Goal: Task Accomplishment & Management: Complete application form

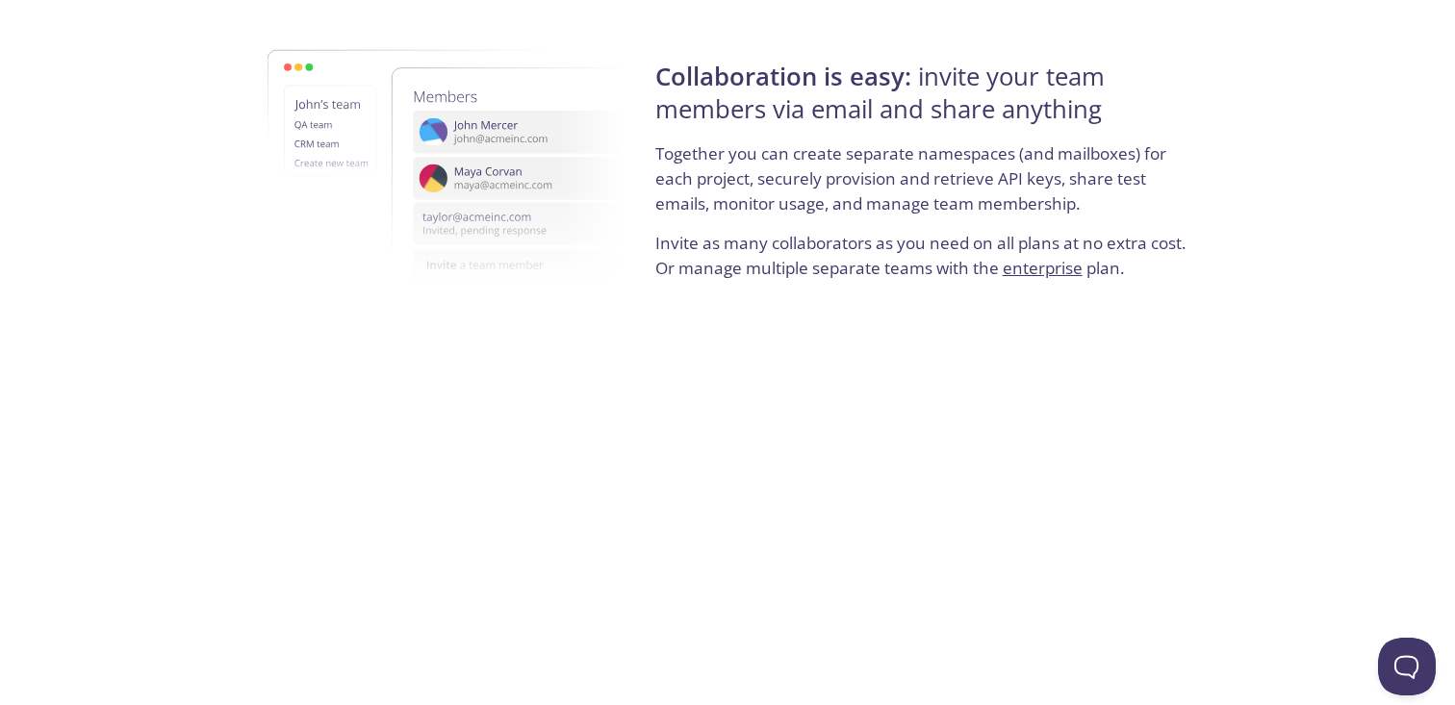
scroll to position [3696, 0]
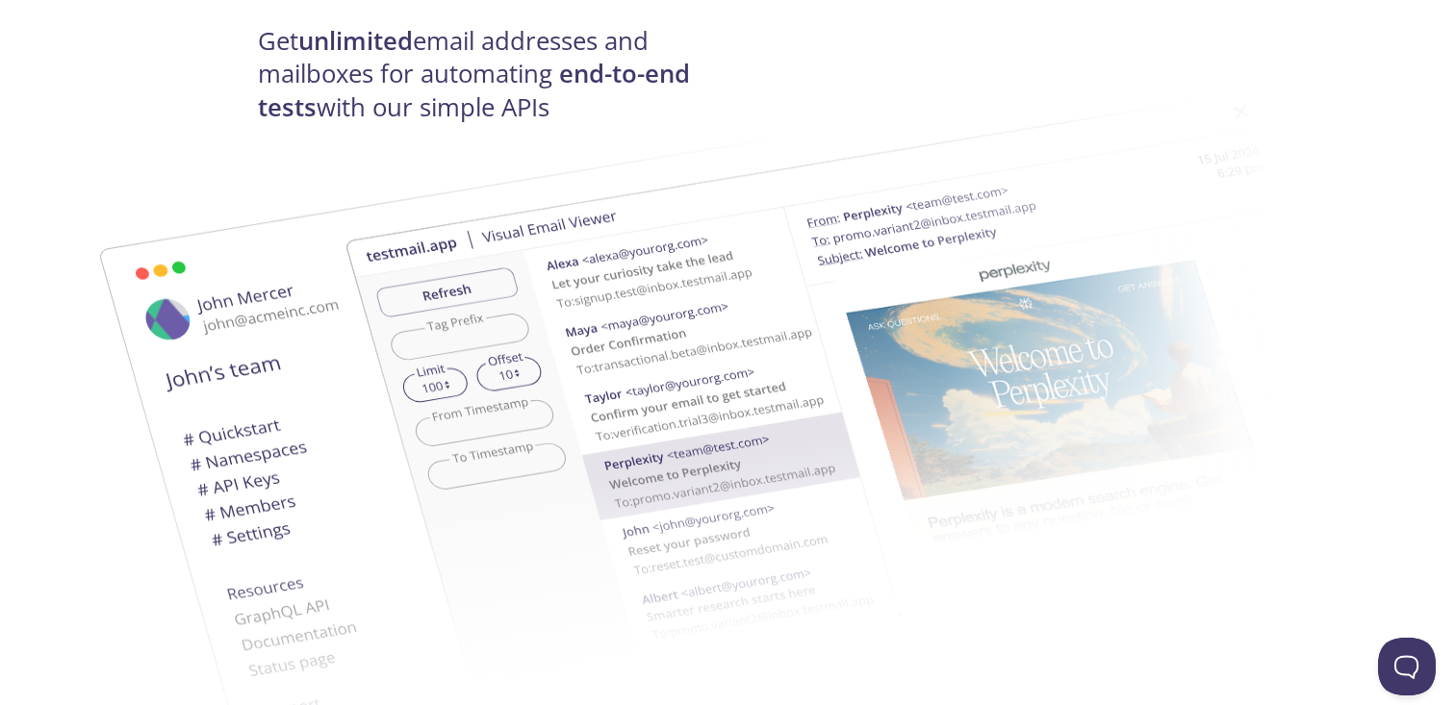
scroll to position [0, 0]
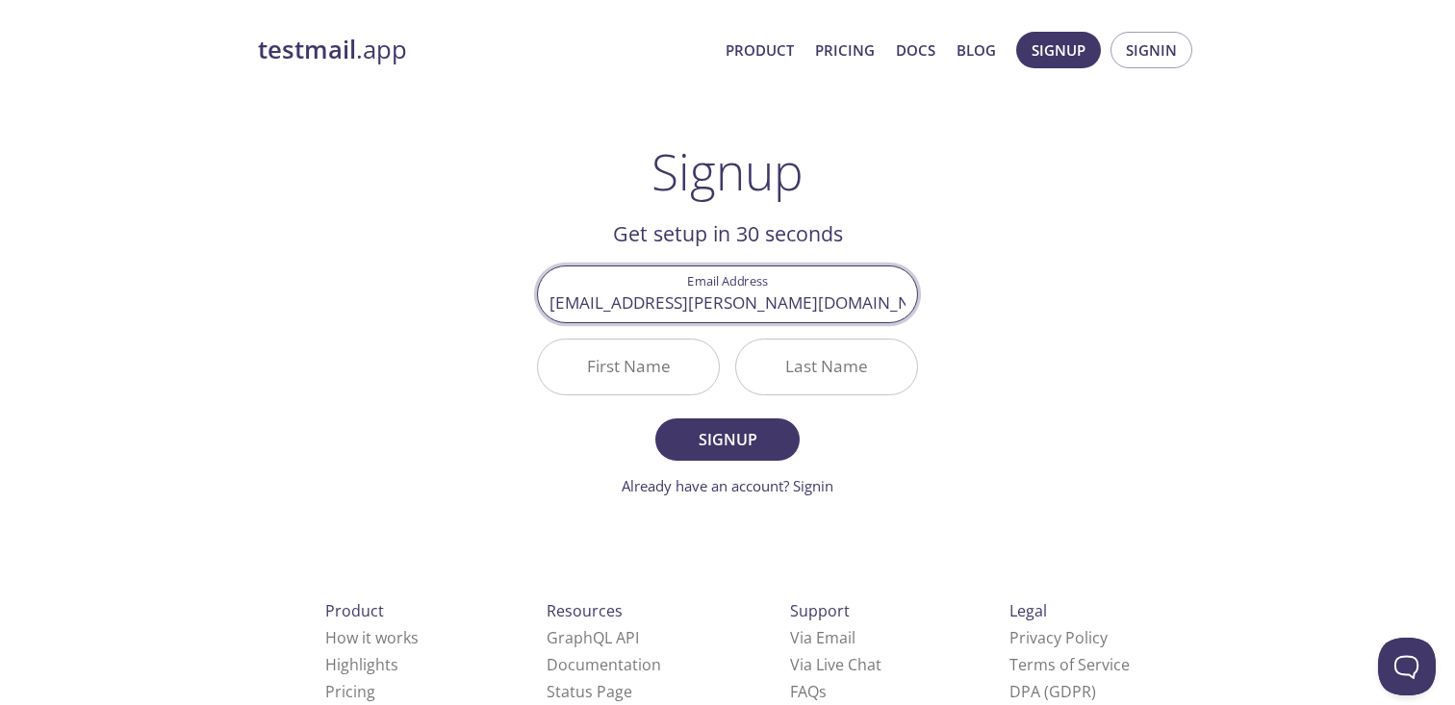
click at [644, 366] on input "First Name" at bounding box center [628, 367] width 181 height 55
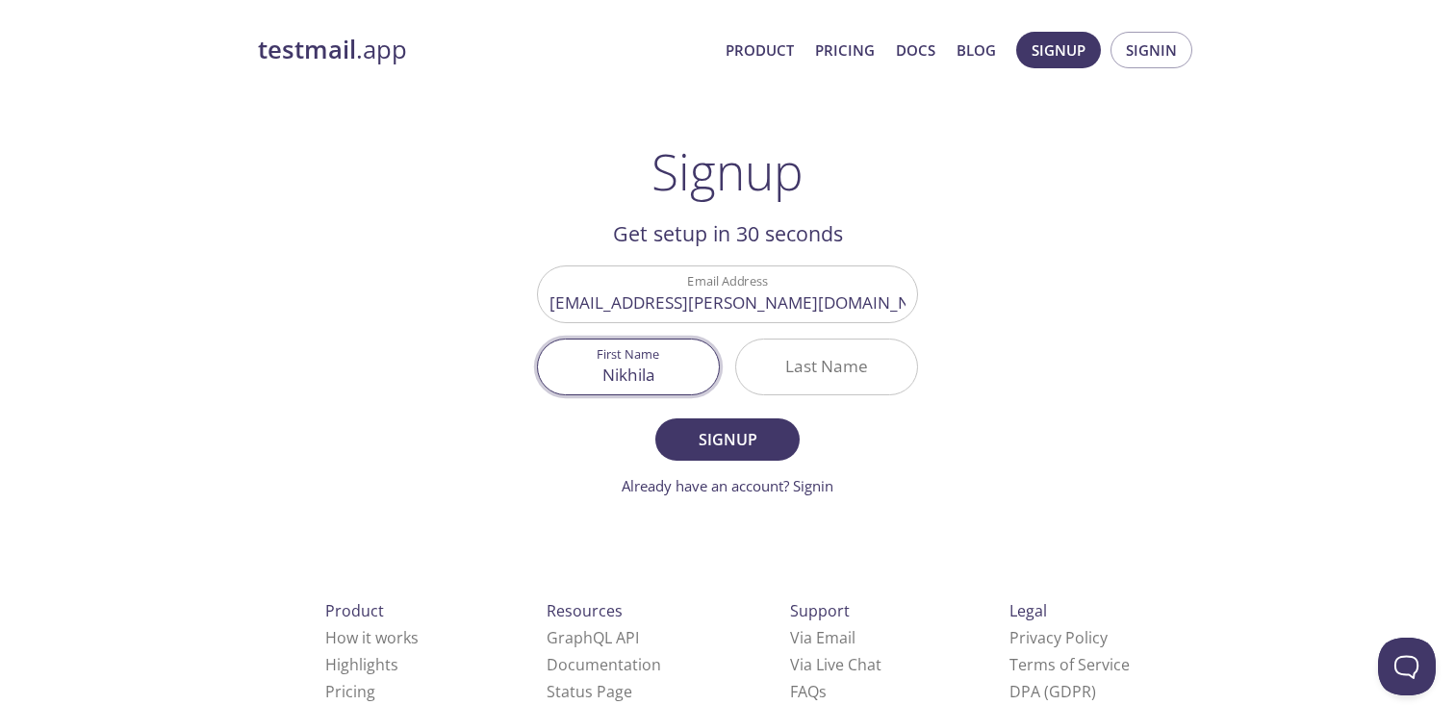
type input "Nikhila"
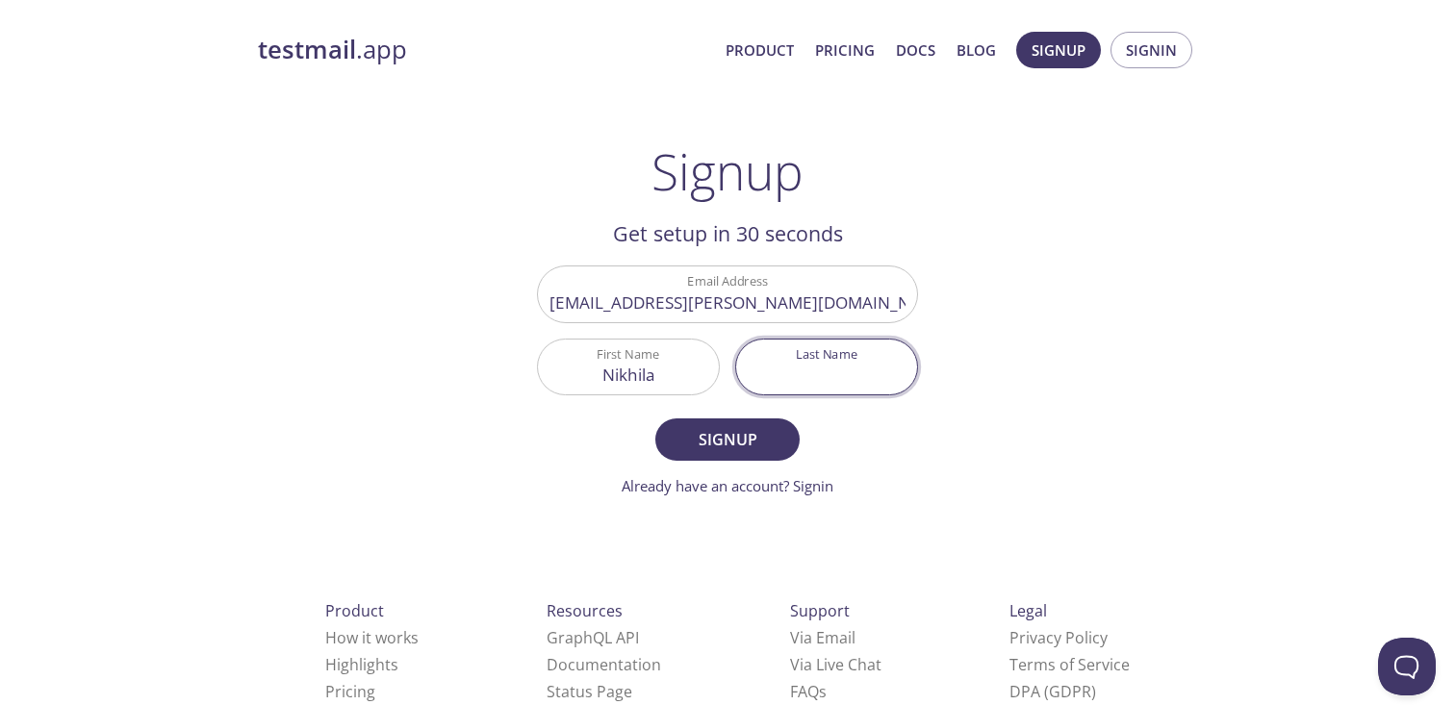
click at [802, 363] on input "Last Name" at bounding box center [826, 367] width 181 height 55
type input "Kalva"
click at [744, 442] on span "Signup" at bounding box center [728, 439] width 102 height 27
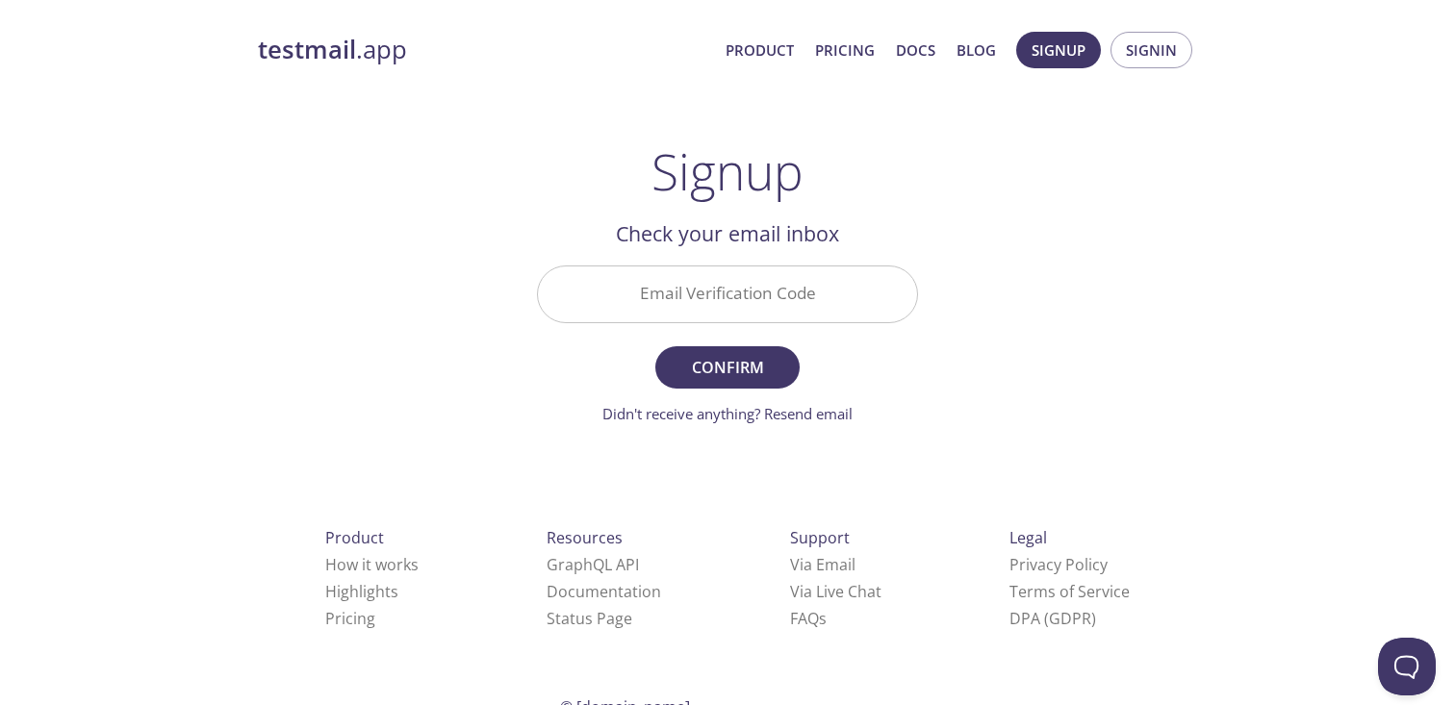
click at [679, 303] on input "Email Verification Code" at bounding box center [727, 294] width 379 height 55
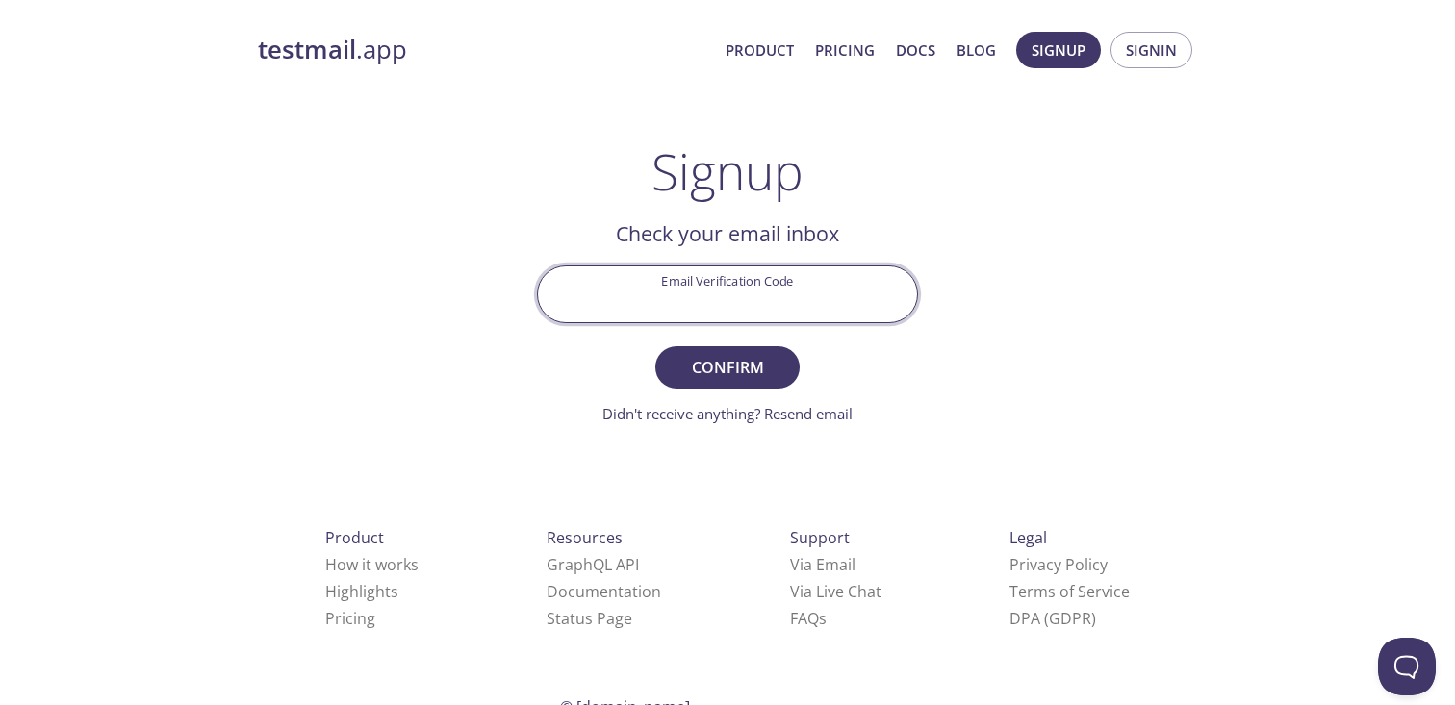
paste input "5EWK97V"
type input "5EWK97V"
click at [721, 365] on span "Confirm" at bounding box center [728, 367] width 102 height 27
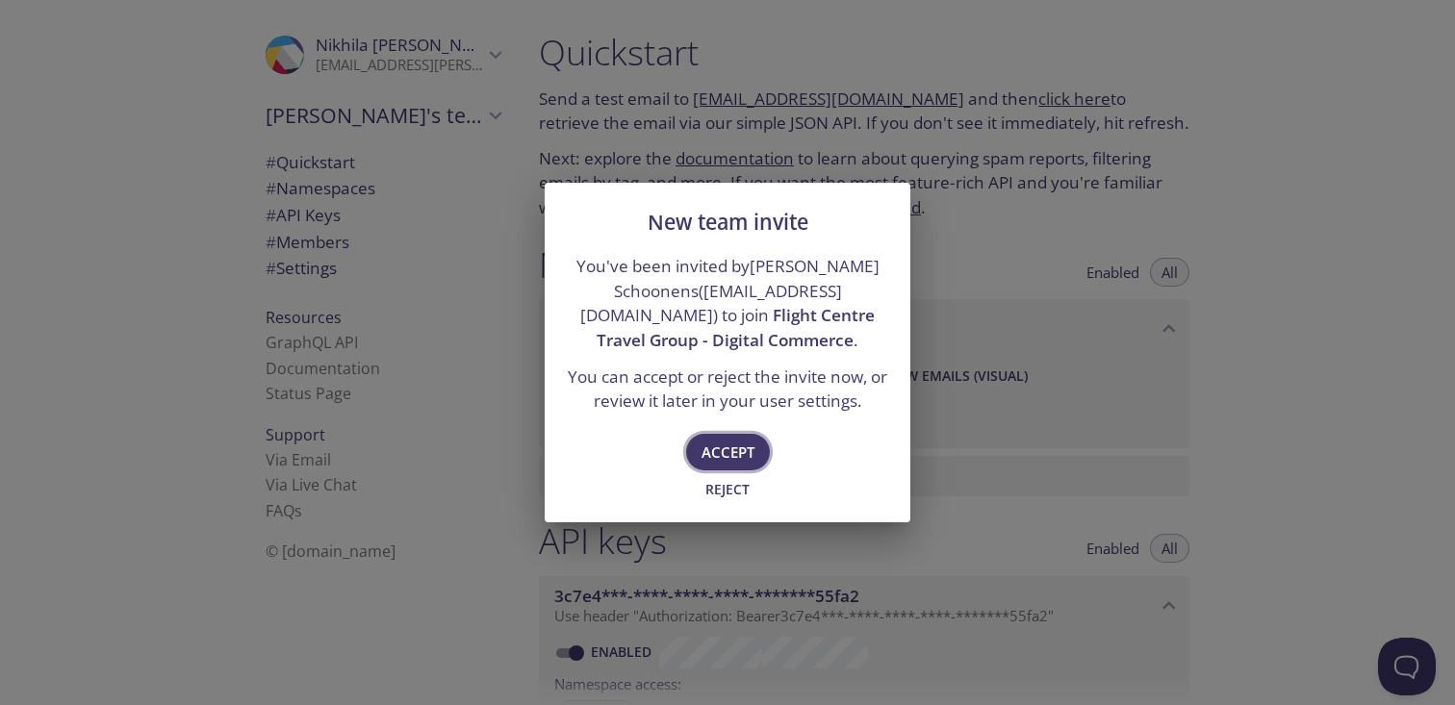
click at [730, 463] on span "Accept" at bounding box center [728, 452] width 53 height 25
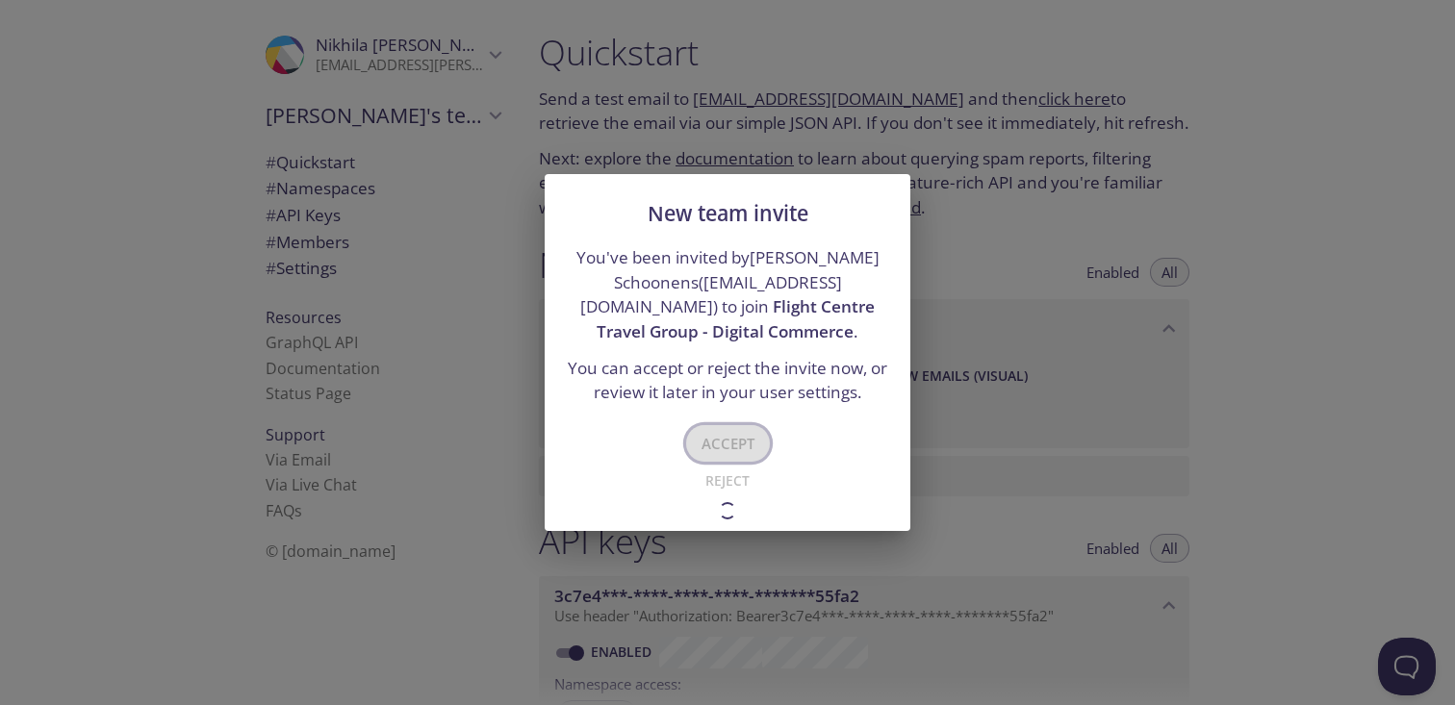
type input "Flight Centre Travel Group - Digital Commerce"
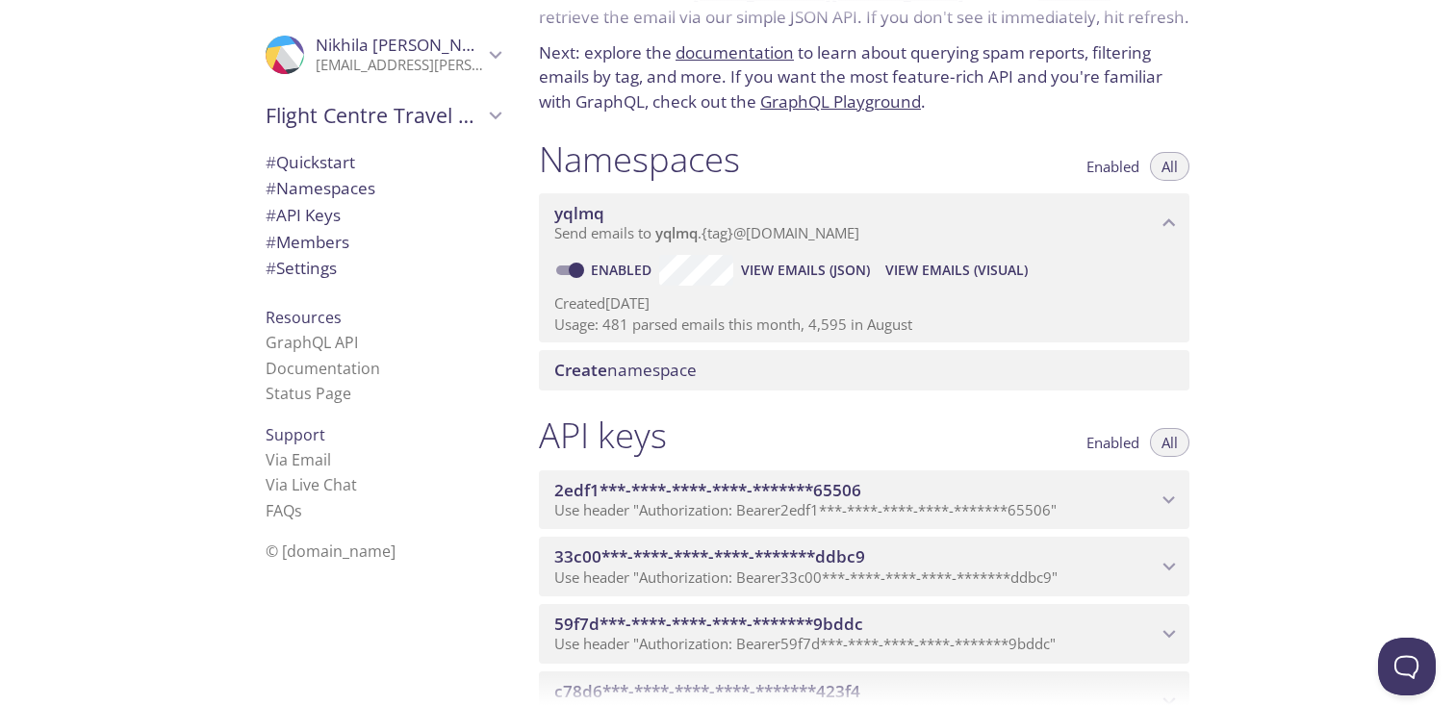
scroll to position [6, 0]
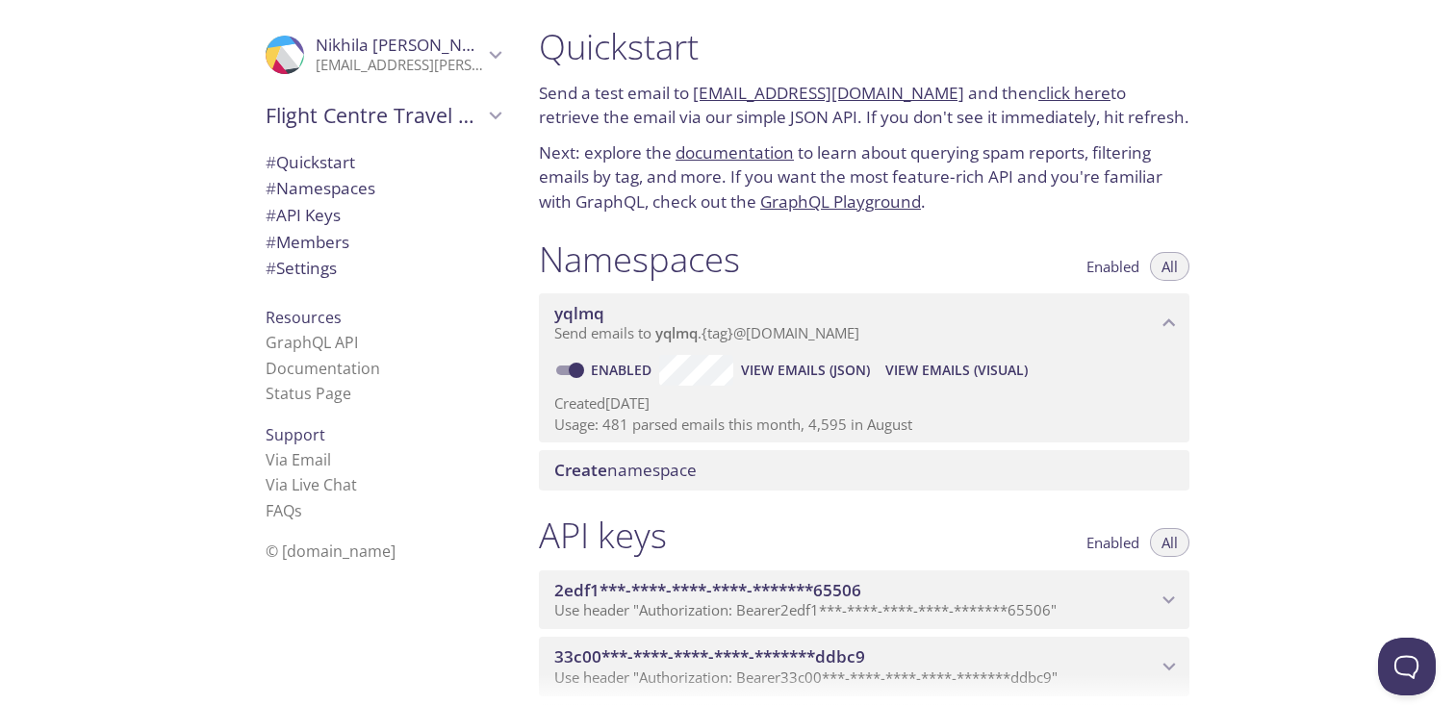
click at [1195, 204] on div "Quickstart Send a test email to yqlmq.test@inbox.testmail.app and then click he…" at bounding box center [864, 119] width 681 height 213
